Goal: Task Accomplishment & Management: Manage account settings

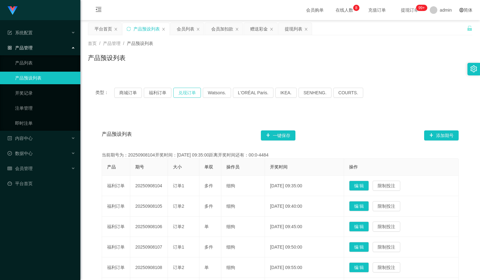
click at [182, 93] on button "兑现订单" at bounding box center [187, 93] width 28 height 10
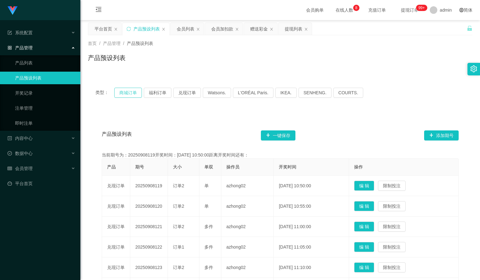
click at [133, 90] on button "商城订单" at bounding box center [128, 93] width 28 height 10
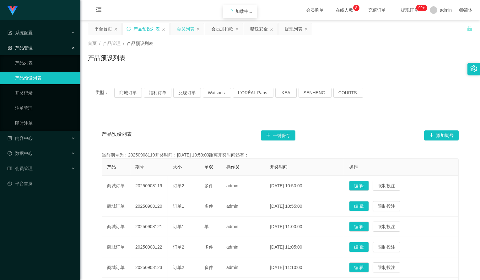
click at [187, 30] on div "会员列表" at bounding box center [186, 29] width 18 height 12
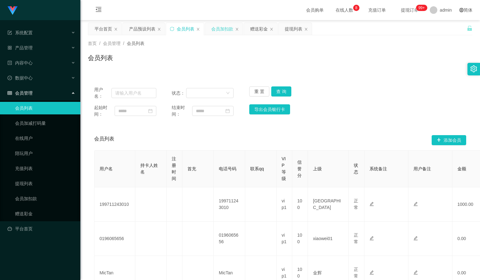
click at [227, 31] on div "会员加扣款" at bounding box center [222, 29] width 22 height 12
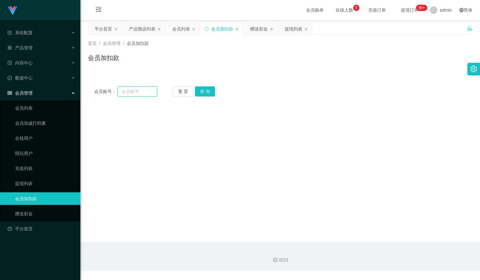
click at [153, 90] on input "text" at bounding box center [138, 91] width 40 height 10
paste input "zhanghe800"
type input "zhanghe800"
click at [205, 90] on button "查 询" at bounding box center [205, 91] width 20 height 10
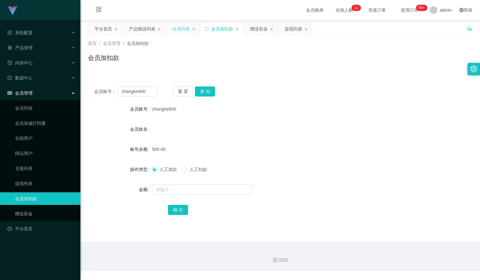
click at [182, 31] on div "会员列表" at bounding box center [181, 29] width 18 height 12
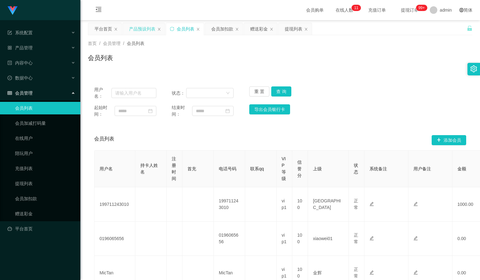
click at [145, 26] on div "产品预设列表" at bounding box center [142, 29] width 26 height 12
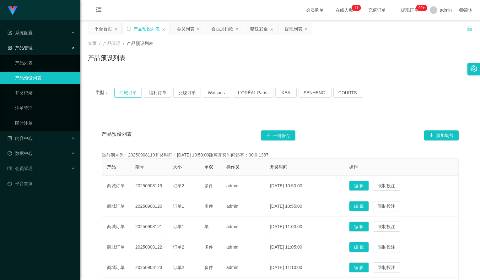
click at [123, 95] on button "商城订单" at bounding box center [128, 93] width 28 height 10
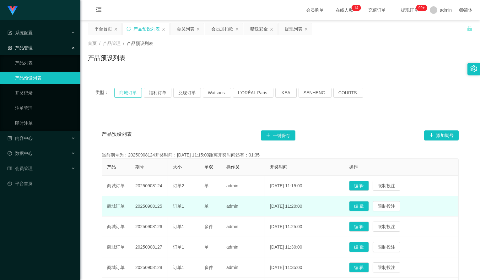
scroll to position [31, 0]
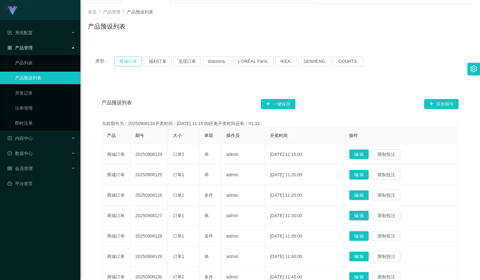
click at [137, 62] on button "商城订单" at bounding box center [128, 61] width 28 height 10
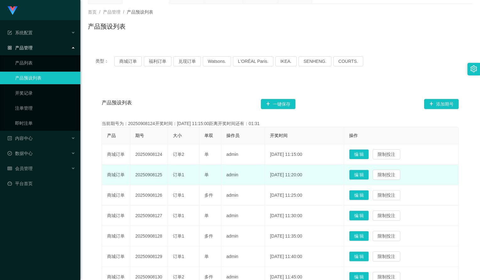
drag, startPoint x: 166, startPoint y: 173, endPoint x: 138, endPoint y: 175, distance: 28.0
click at [136, 174] on td "20250908125" at bounding box center [149, 175] width 38 height 20
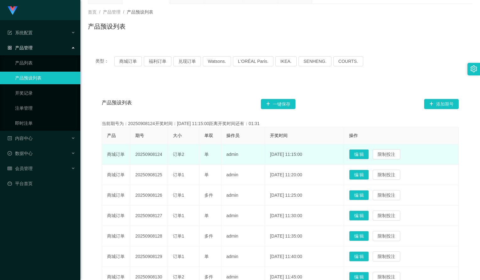
copy td "20250908125"
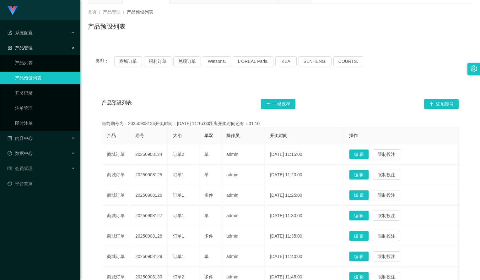
click at [316, 87] on div "产品预设列表 一键保存 添加期号 当前期号为：20250908124开奖时间：[DATE] 11:15:00距离开奖时间还有：01:10 产品 期号 大小 单…" at bounding box center [280, 228] width 385 height 296
click at [129, 63] on button "商城订单" at bounding box center [128, 61] width 28 height 10
click at [157, 63] on button "福利订单" at bounding box center [158, 61] width 28 height 10
click at [127, 61] on button "商城订单" at bounding box center [128, 61] width 28 height 10
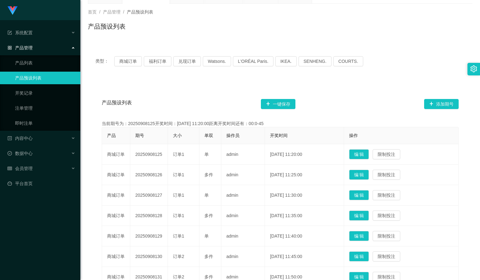
click at [144, 59] on div "类型： 商城订单 福利订单 兑现订单 Watsons. L'ORÉAL Paris. IKEA. [GEOGRAPHIC_DATA]. COURTS." at bounding box center [280, 61] width 370 height 10
click at [156, 62] on button "福利订单" at bounding box center [158, 61] width 28 height 10
click at [131, 63] on button "商城订单" at bounding box center [128, 61] width 28 height 10
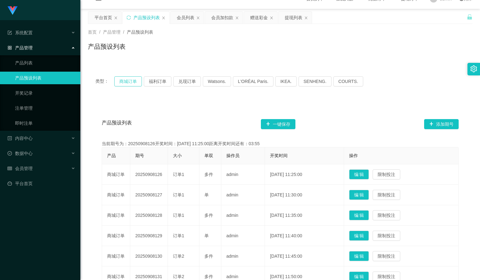
scroll to position [0, 0]
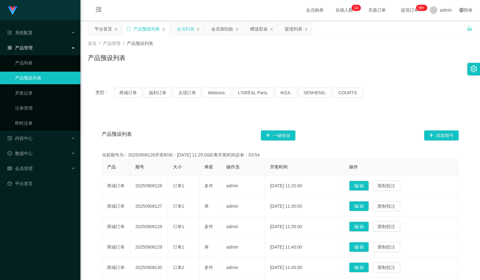
click at [190, 29] on div "会员列表" at bounding box center [186, 29] width 18 height 12
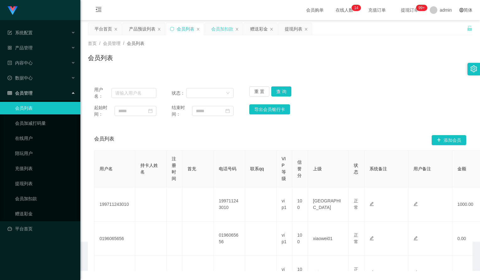
click at [214, 34] on div "会员加扣款" at bounding box center [222, 29] width 22 height 12
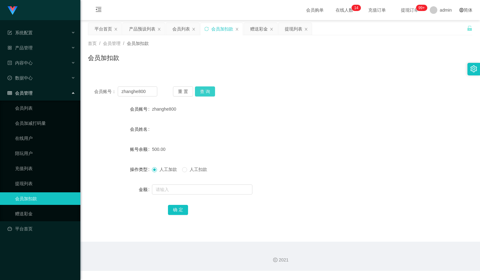
click at [206, 92] on button "查 询" at bounding box center [205, 91] width 20 height 10
